Goal: Task Accomplishment & Management: Complete application form

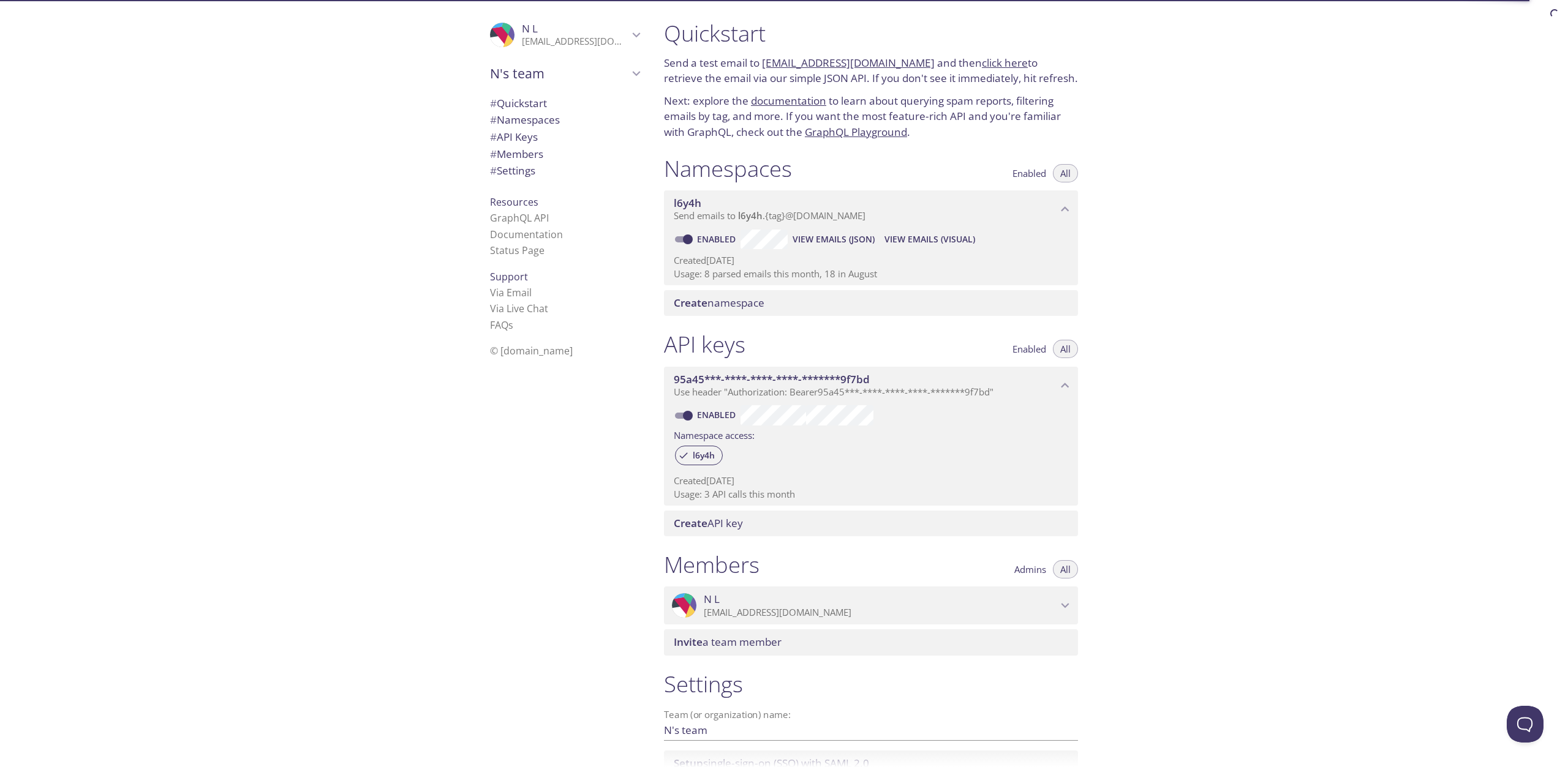
click at [587, 49] on div ".cls-1 { fill: #6d5ca8; } .cls-2 { fill: #3fc191; } .cls-3 { fill: #3b4752; } .…" at bounding box center [564, 35] width 169 height 41
click at [503, 83] on div "Signout" at bounding box center [564, 94] width 169 height 27
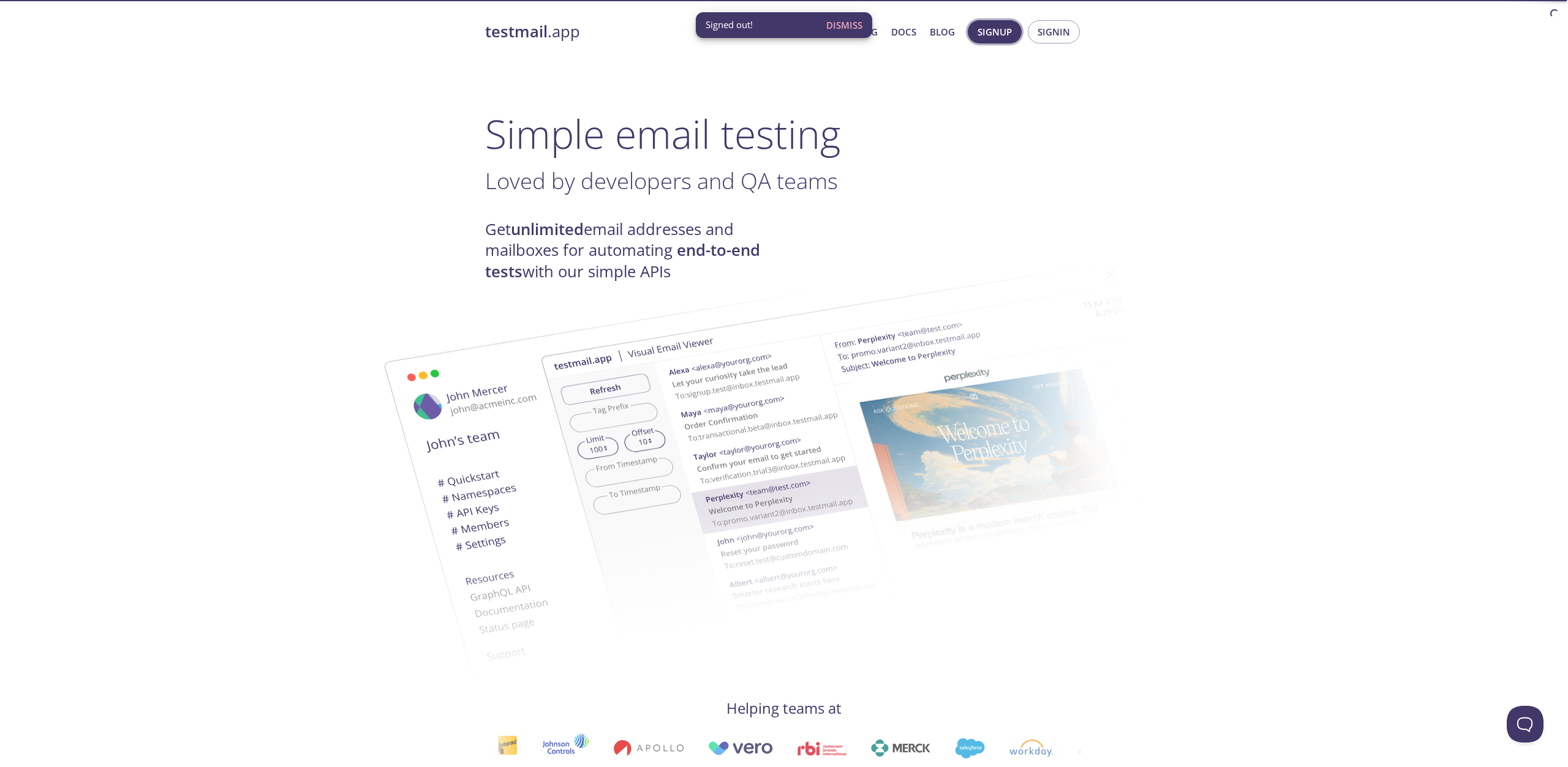
click at [995, 38] on span "Signup" at bounding box center [995, 32] width 34 height 16
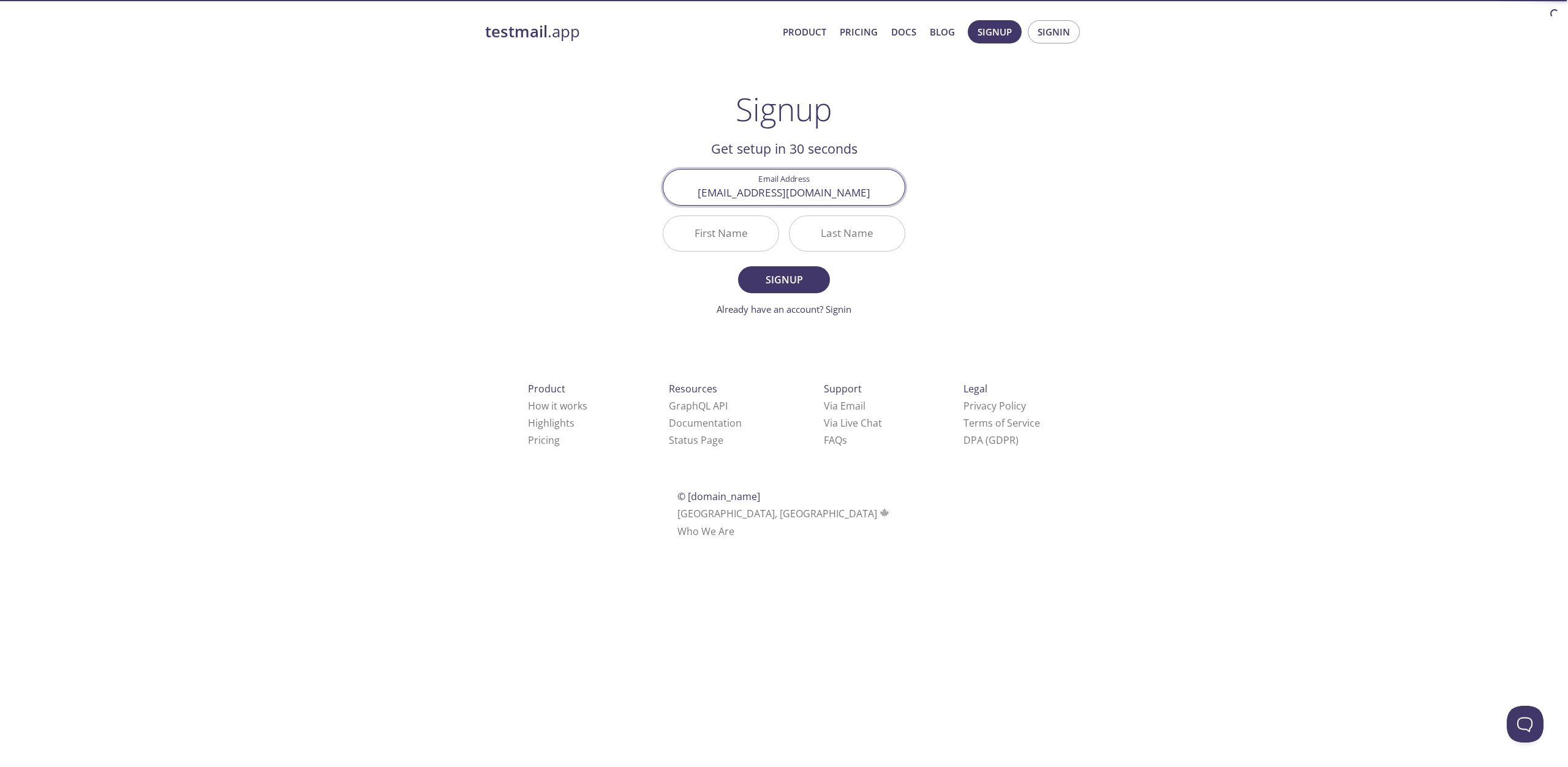
type input "[EMAIL_ADDRESS][DOMAIN_NAME]"
click at [734, 241] on input "First Name" at bounding box center [721, 233] width 115 height 35
type input "Gfsd"
click at [867, 237] on input "Last Name" at bounding box center [847, 233] width 115 height 35
type input "sdf"
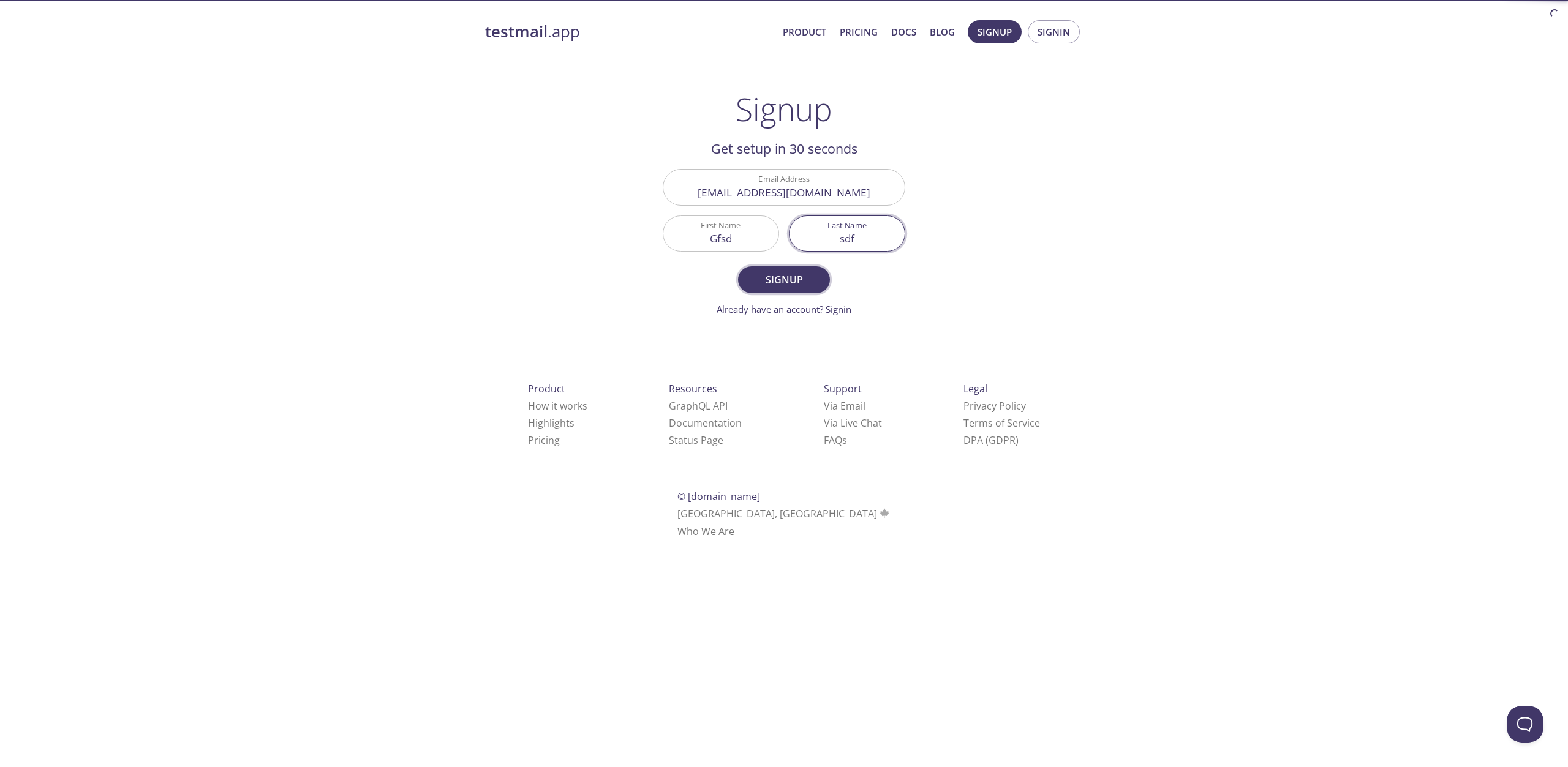
click at [779, 277] on span "Signup" at bounding box center [784, 279] width 65 height 17
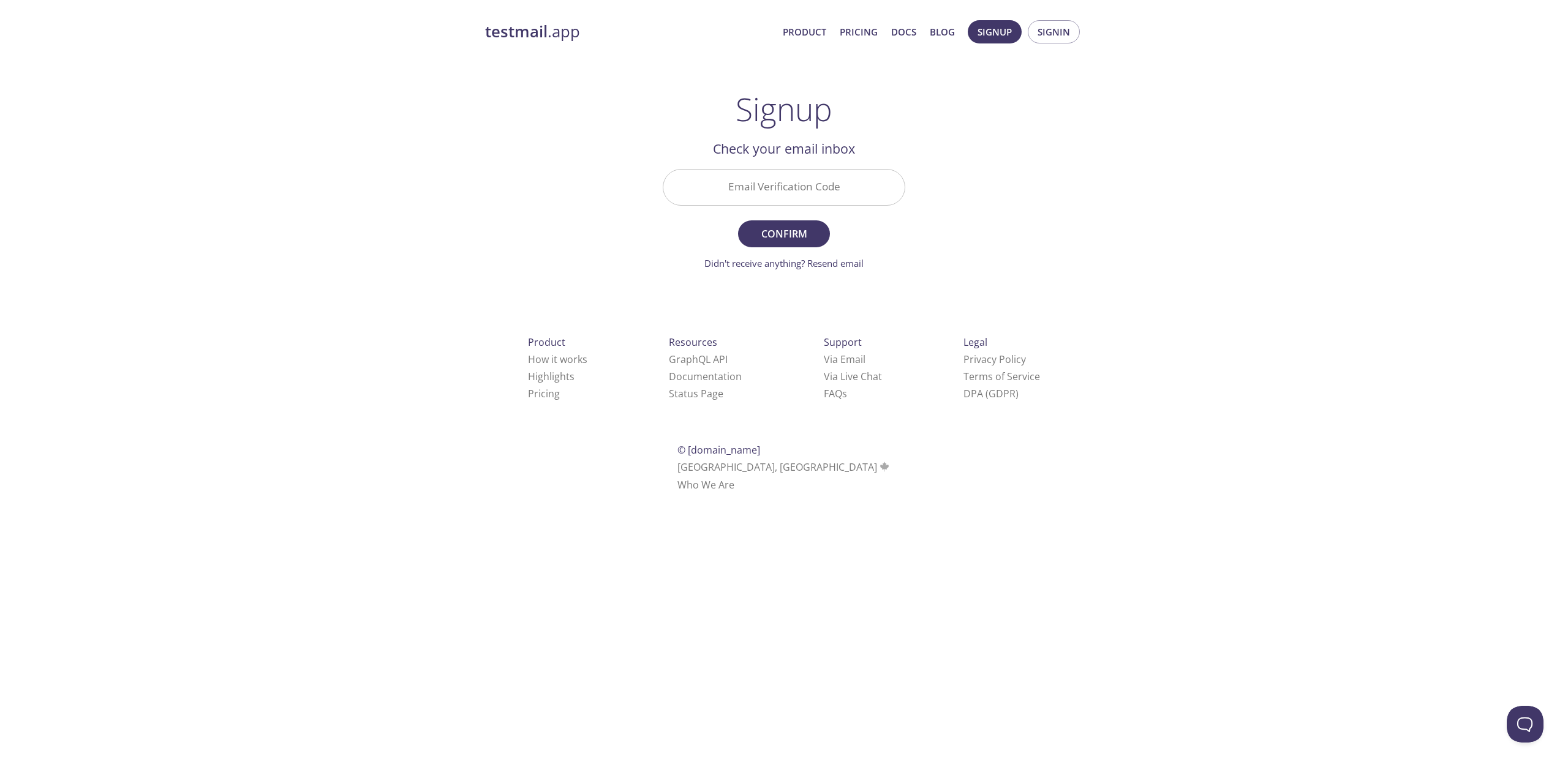
click at [828, 185] on input "Email Verification Code" at bounding box center [784, 187] width 242 height 35
paste input "6N84LL1"
type input "6N84LL1"
click at [787, 228] on span "Confirm" at bounding box center [784, 233] width 65 height 17
